Goal: Task Accomplishment & Management: Complete application form

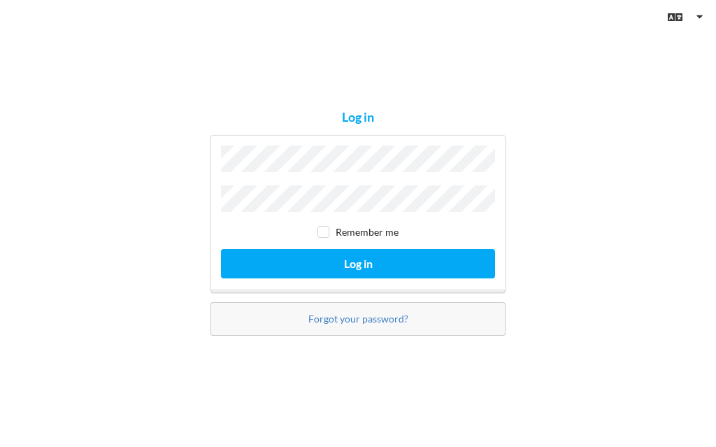
click at [358, 278] on button "Log in" at bounding box center [358, 263] width 274 height 29
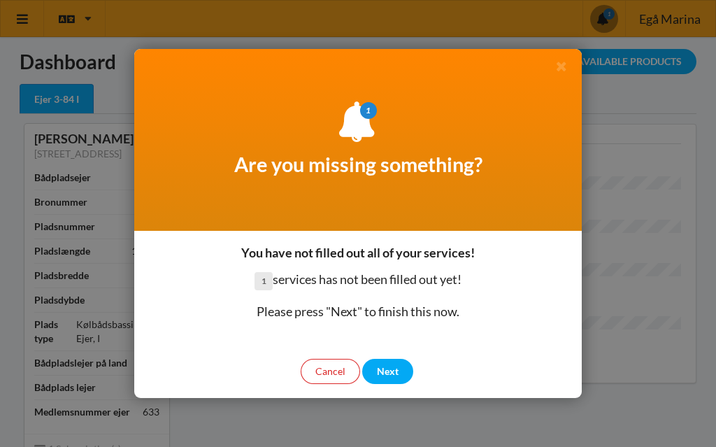
click at [383, 368] on div "Next" at bounding box center [387, 371] width 51 height 25
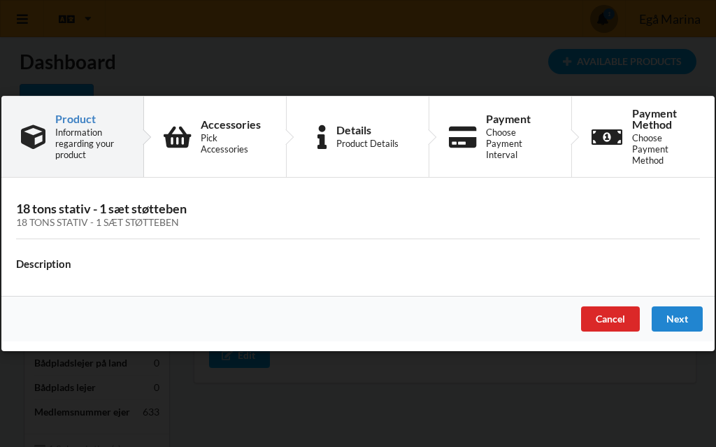
click at [691, 319] on div "Next" at bounding box center [677, 318] width 51 height 25
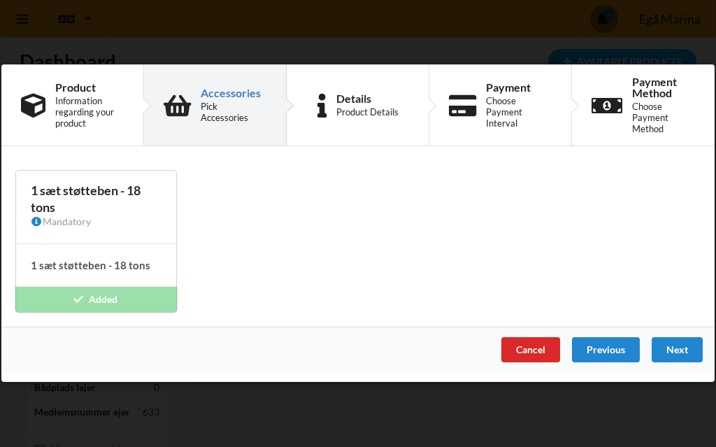
click at [688, 353] on div "Next" at bounding box center [677, 350] width 51 height 25
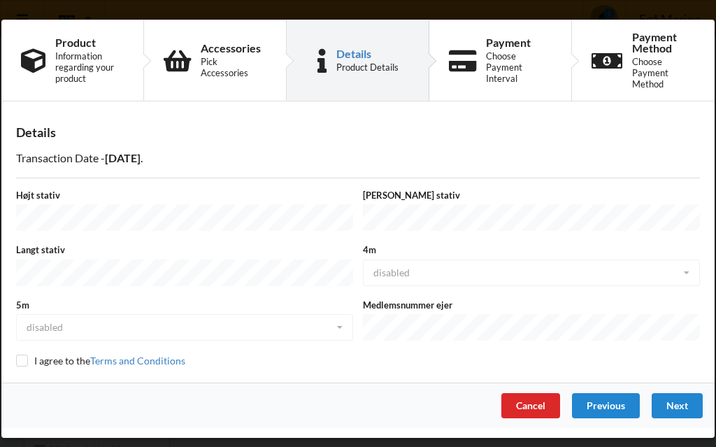
click at [17, 355] on input "checkbox" at bounding box center [22, 361] width 12 height 12
checkbox input "true"
click at [691, 395] on div "Next" at bounding box center [677, 405] width 51 height 25
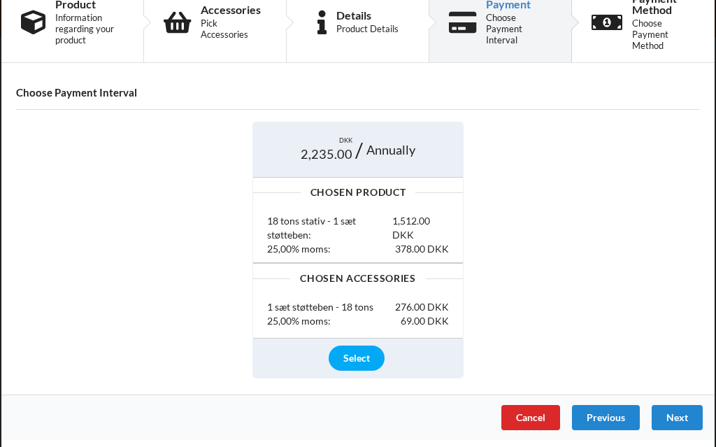
scroll to position [38, 0]
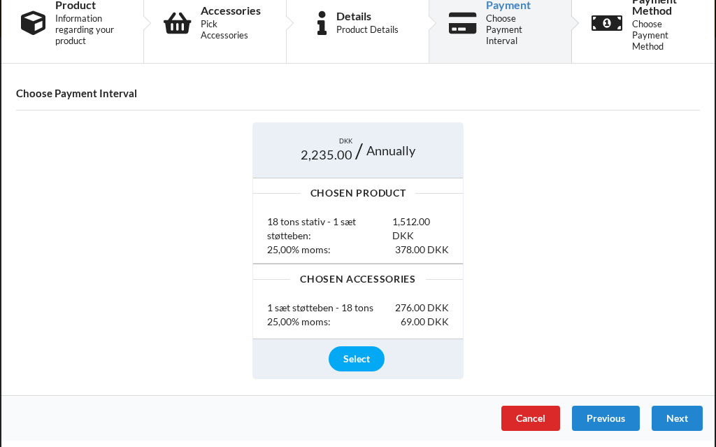
click at [363, 362] on div "Select" at bounding box center [357, 358] width 56 height 25
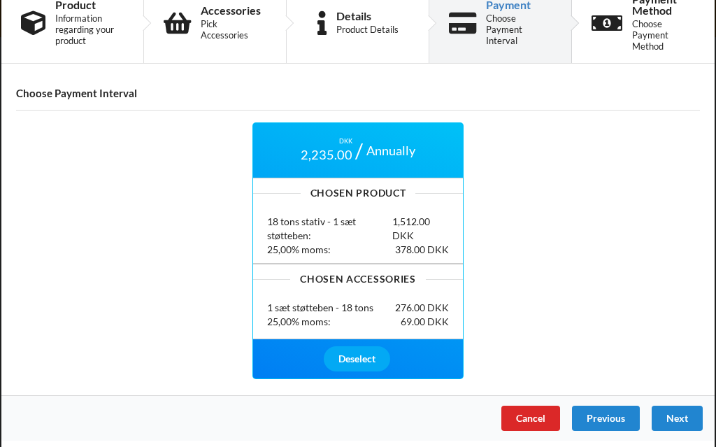
click at [689, 411] on div "Next" at bounding box center [677, 418] width 51 height 25
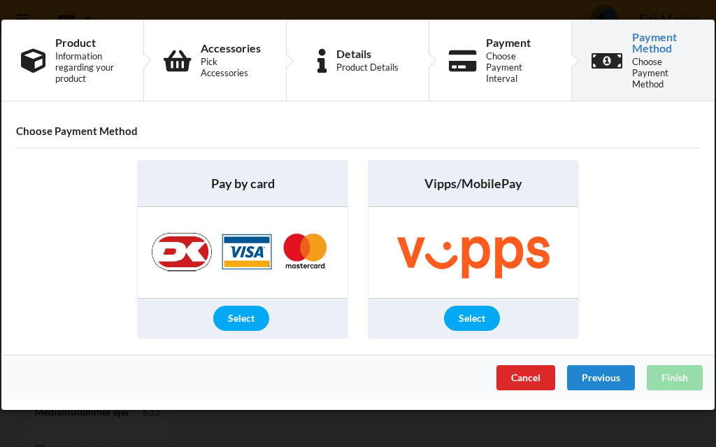
scroll to position [0, 0]
click at [239, 324] on div "Select" at bounding box center [241, 318] width 56 height 25
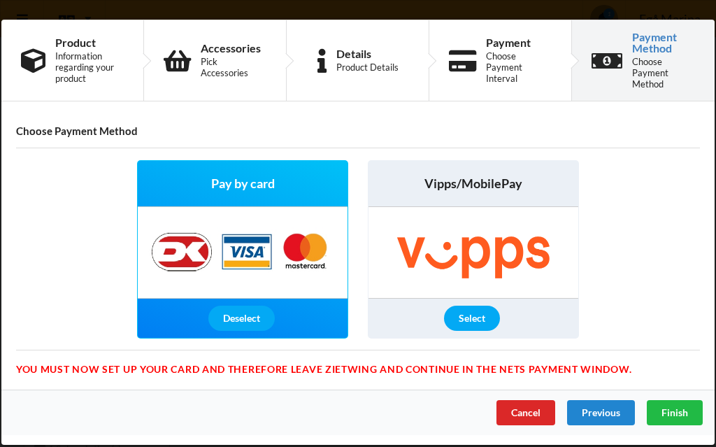
click at [688, 415] on div "Finish" at bounding box center [675, 412] width 56 height 25
